Goal: Task Accomplishment & Management: Complete application form

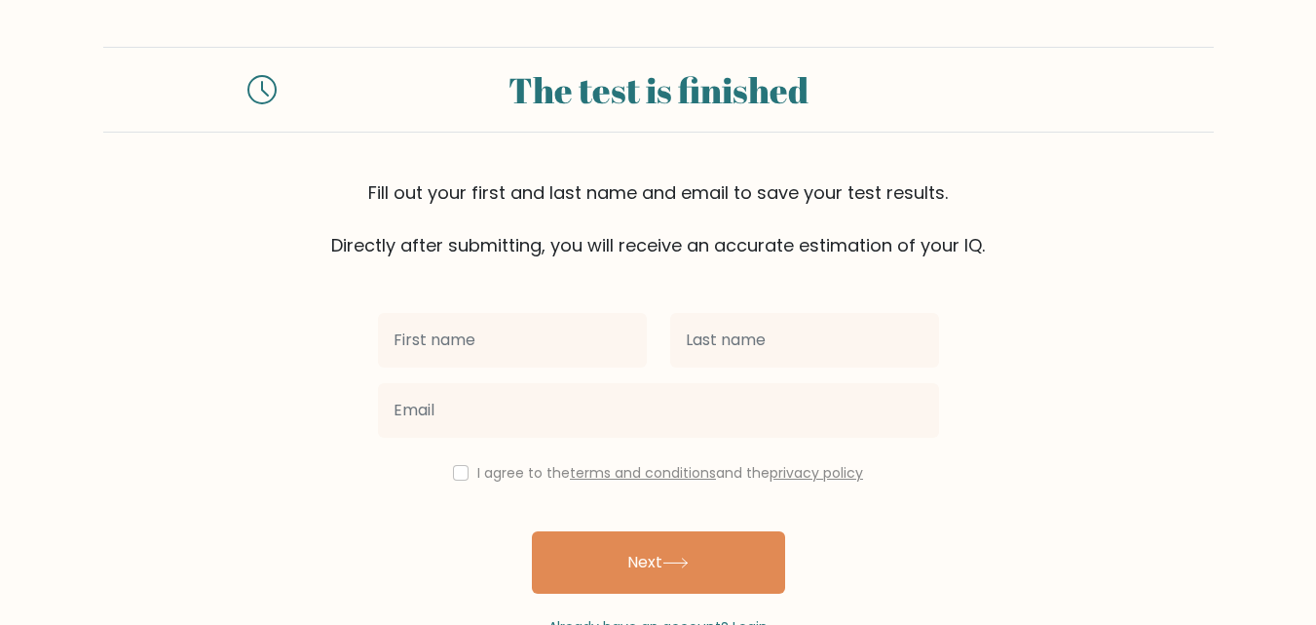
click at [255, 86] on icon at bounding box center [261, 89] width 29 height 29
